Goal: Navigation & Orientation: Find specific page/section

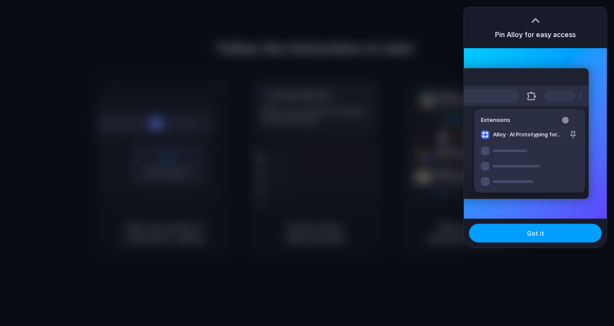
click at [522, 238] on button "Got it" at bounding box center [535, 233] width 133 height 19
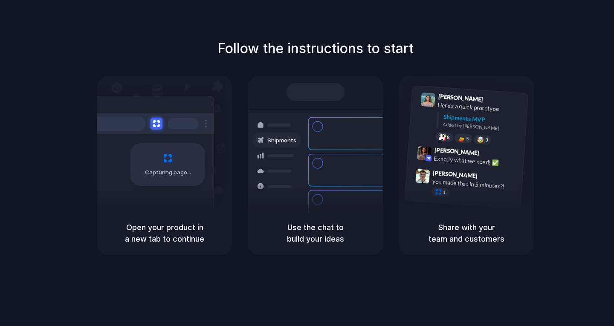
click at [177, 185] on div "Capturing page" at bounding box center [168, 164] width 75 height 43
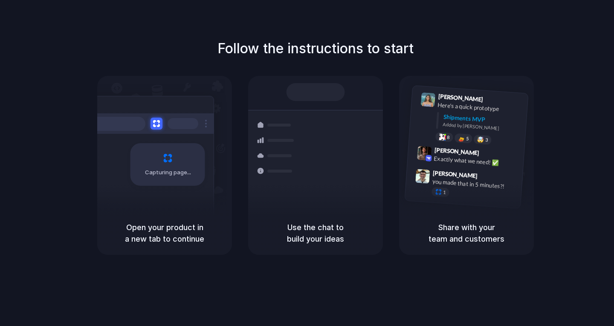
click at [160, 180] on div "Capturing page" at bounding box center [168, 164] width 75 height 43
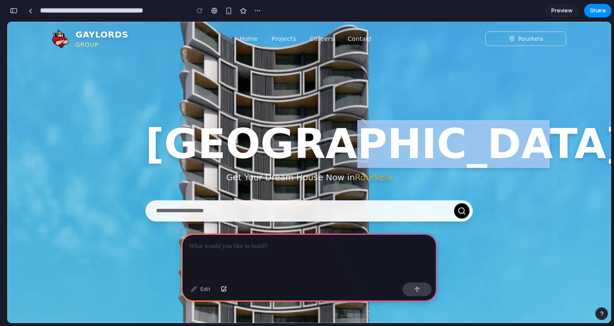
drag, startPoint x: 504, startPoint y: 128, endPoint x: 316, endPoint y: 135, distance: 187.9
click at [317, 134] on div "Gaylords Tower Get Your Dream House Now in [GEOGRAPHIC_DATA]" at bounding box center [309, 173] width 604 height 302
click at [492, 163] on div "Gaylords Tower Get Your Dream House Now in [GEOGRAPHIC_DATA]" at bounding box center [309, 173] width 604 height 302
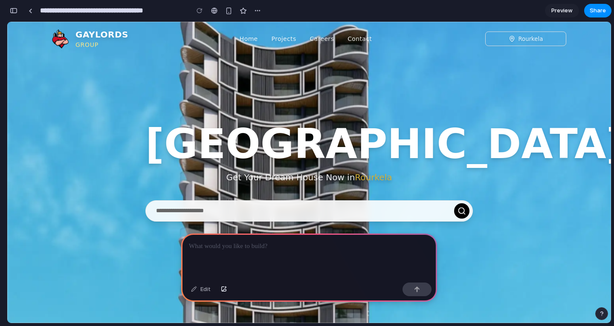
click at [243, 230] on div "Gaylords Tower Get Your Dream House Now in [GEOGRAPHIC_DATA]" at bounding box center [309, 173] width 604 height 302
click at [229, 262] on div at bounding box center [309, 257] width 256 height 46
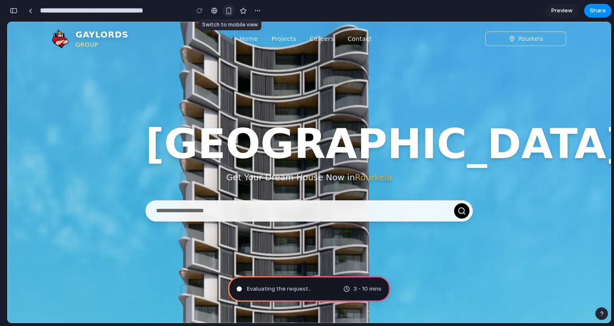
click at [227, 12] on div "button" at bounding box center [228, 10] width 7 height 7
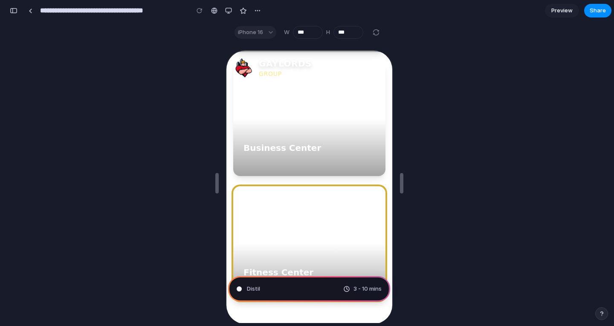
scroll to position [6443, 0]
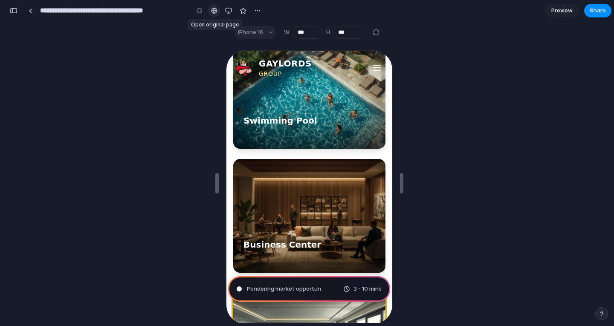
click at [213, 12] on div at bounding box center [214, 10] width 6 height 7
click at [226, 12] on div "button" at bounding box center [228, 10] width 7 height 7
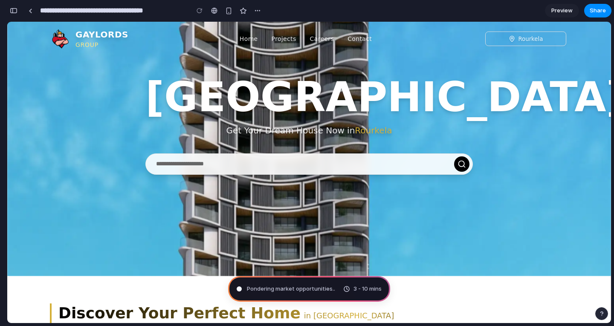
scroll to position [0, 0]
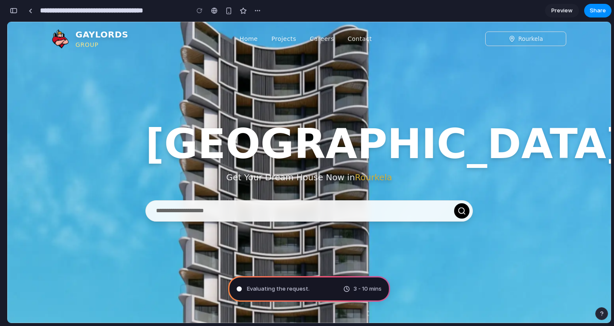
click at [536, 43] on div "Rourkela" at bounding box center [526, 39] width 35 height 8
click at [531, 37] on div "Rourkela" at bounding box center [526, 39] width 35 height 8
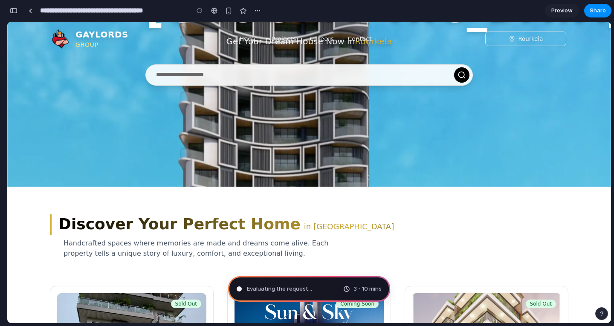
scroll to position [213, 0]
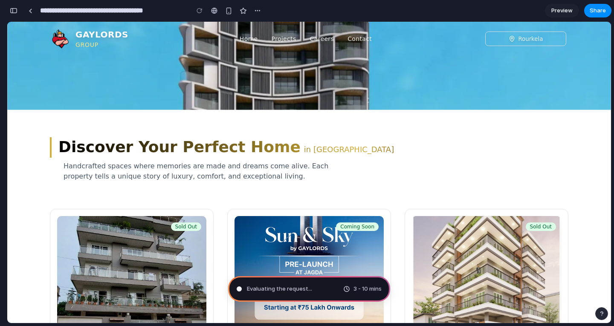
click at [277, 39] on link "Projects" at bounding box center [284, 39] width 25 height 9
click at [277, 37] on link "Projects" at bounding box center [284, 39] width 25 height 9
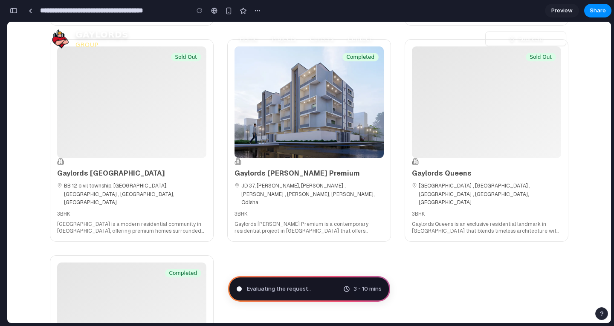
scroll to position [725, 0]
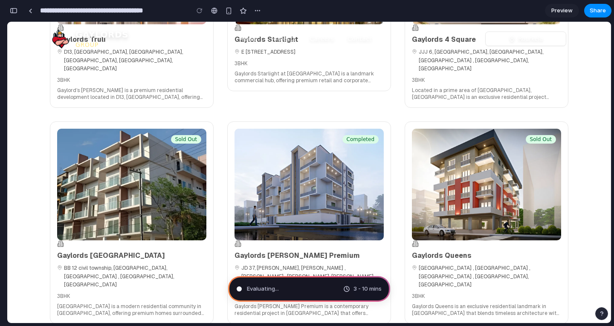
click at [320, 293] on div "3BHK" at bounding box center [309, 296] width 149 height 7
click at [272, 265] on div "JD 37, [PERSON_NAME], [PERSON_NAME] , [PERSON_NAME] , [PERSON_NAME], [PERSON_NA…" at bounding box center [312, 277] width 143 height 25
click at [169, 265] on div "BB 12 civil township, [GEOGRAPHIC_DATA], [GEOGRAPHIC_DATA] , [GEOGRAPHIC_DATA],…" at bounding box center [135, 277] width 143 height 25
click at [439, 251] on div "Gaylords Queens" at bounding box center [486, 256] width 149 height 10
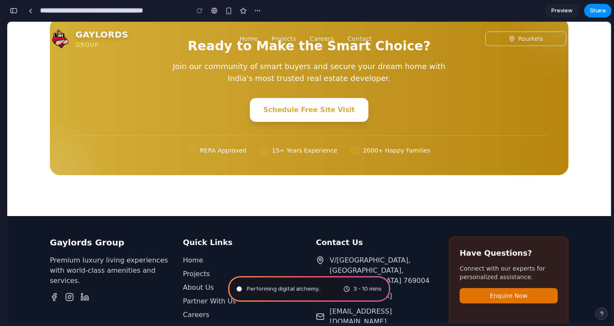
scroll to position [4436, 0]
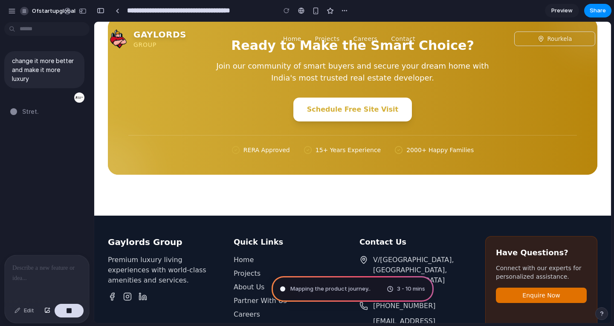
drag, startPoint x: 8, startPoint y: 281, endPoint x: 63, endPoint y: 280, distance: 55.5
click at [63, 280] on div at bounding box center [47, 278] width 84 height 45
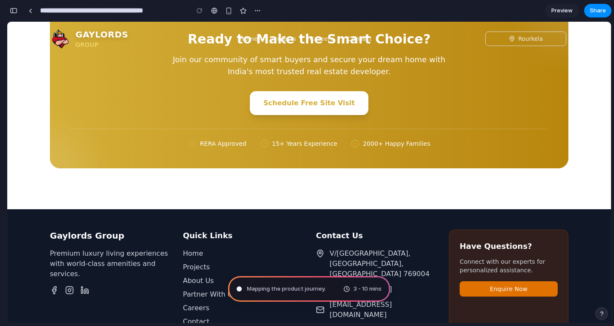
scroll to position [4371, 0]
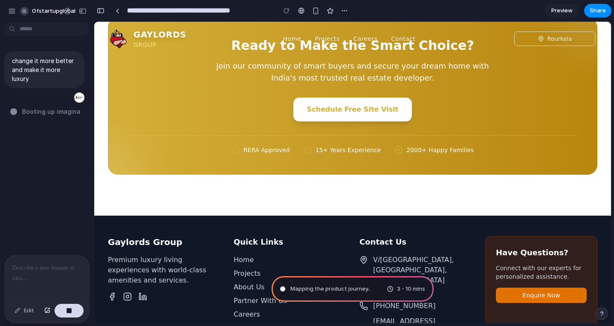
click at [0, 150] on div at bounding box center [4, 163] width 8 height 326
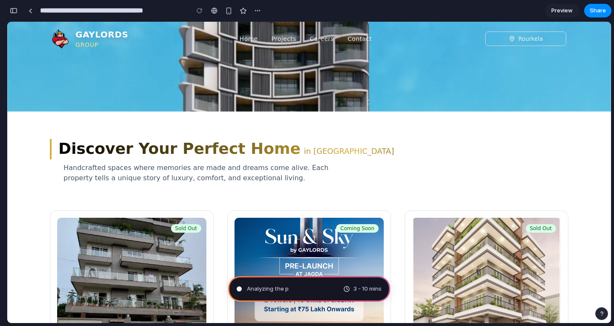
scroll to position [0, 0]
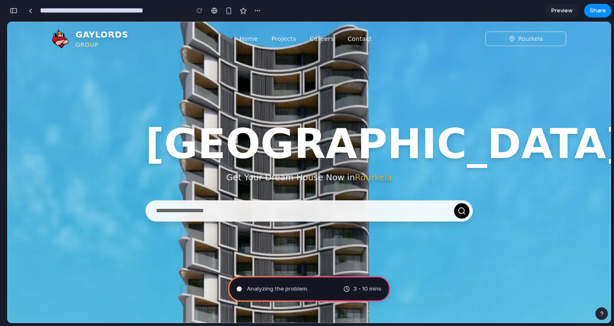
click at [564, 9] on span "Preview" at bounding box center [562, 10] width 21 height 9
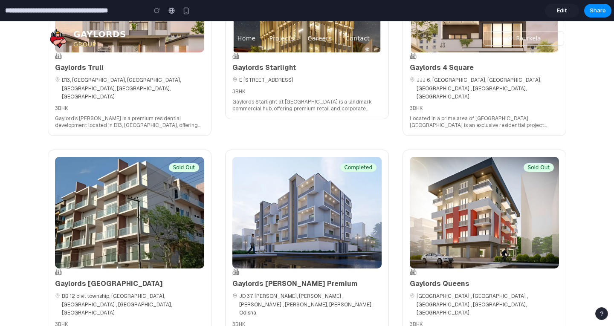
scroll to position [725, 0]
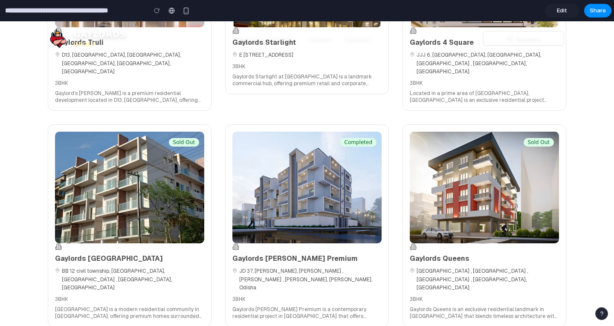
click at [286, 155] on img at bounding box center [307, 188] width 149 height 112
click at [352, 151] on img at bounding box center [307, 188] width 149 height 112
click at [444, 146] on img at bounding box center [484, 188] width 149 height 112
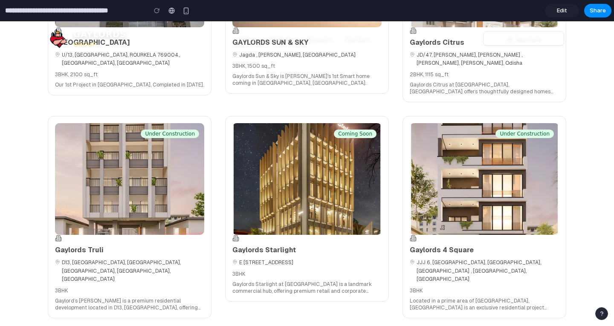
scroll to position [427, 0]
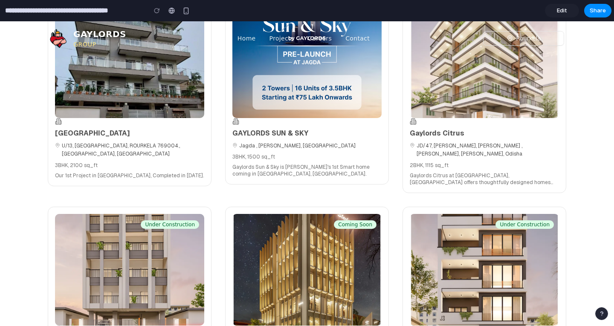
click at [559, 11] on span "Edit" at bounding box center [562, 10] width 10 height 9
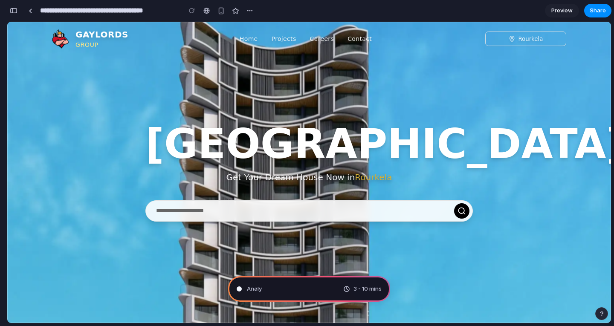
type input "**********"
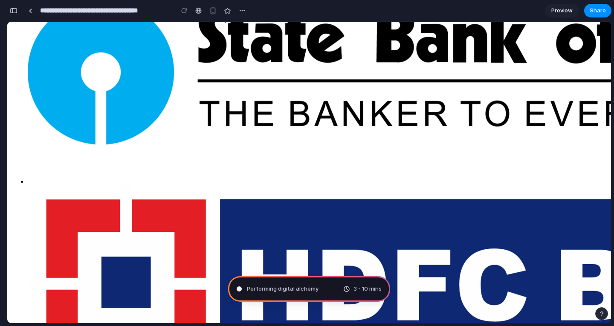
scroll to position [3627, 0]
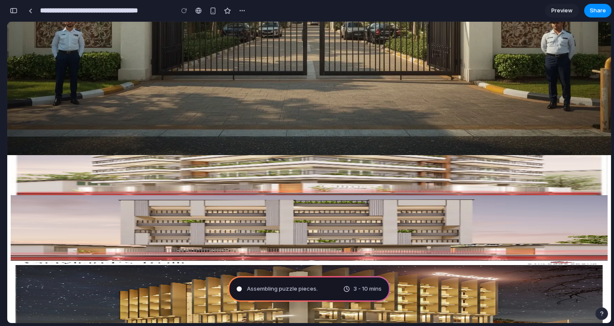
scroll to position [0, 0]
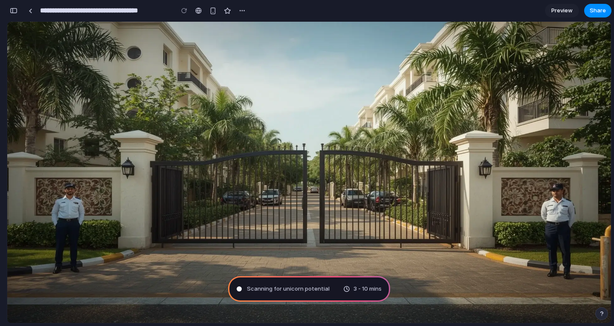
click at [16, 6] on button "button" at bounding box center [14, 11] width 14 height 14
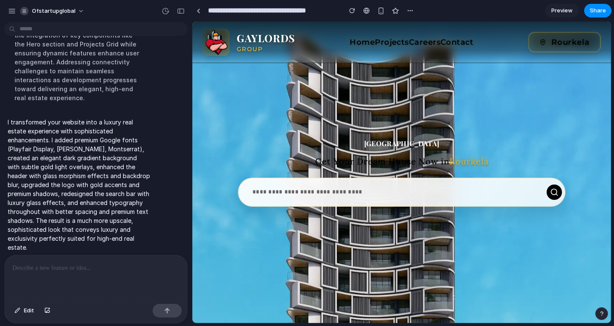
click at [192, 4] on button "button" at bounding box center [199, 11] width 14 height 14
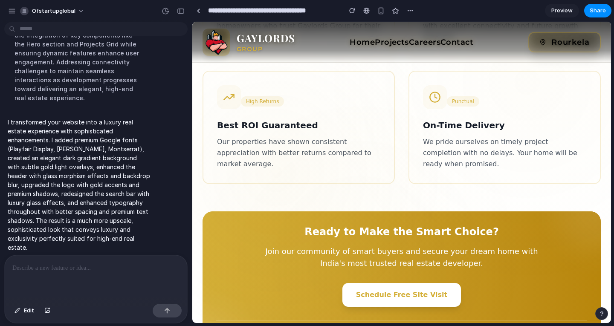
scroll to position [4675, 0]
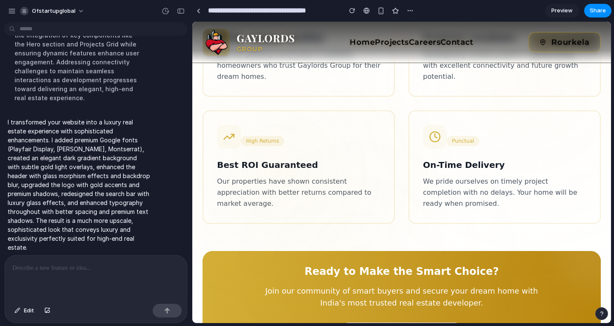
click at [563, 8] on span "Preview" at bounding box center [562, 10] width 21 height 9
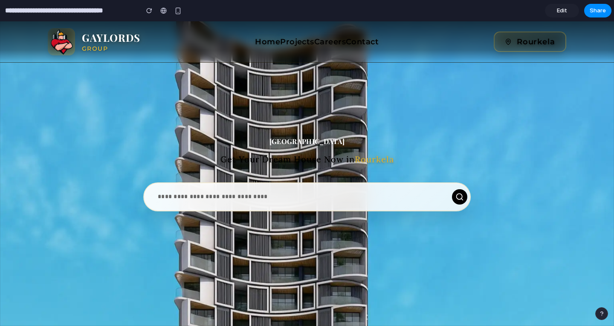
click at [267, 42] on link "Home" at bounding box center [267, 42] width 25 height 12
click at [291, 41] on link "Projects" at bounding box center [297, 42] width 34 height 12
click at [323, 41] on link "Careers" at bounding box center [330, 42] width 32 height 12
click at [347, 42] on link "Contact" at bounding box center [362, 42] width 33 height 12
click at [367, 42] on link "Contact" at bounding box center [362, 42] width 33 height 12
